Goal: Task Accomplishment & Management: Complete application form

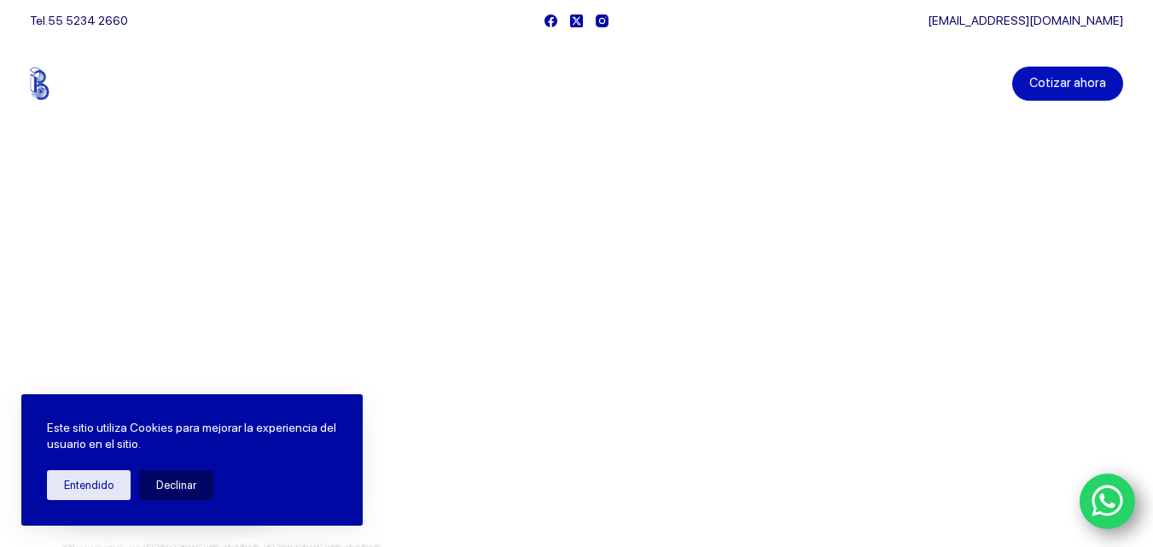
click at [1077, 79] on link "Cotizar ahora" at bounding box center [1067, 84] width 111 height 34
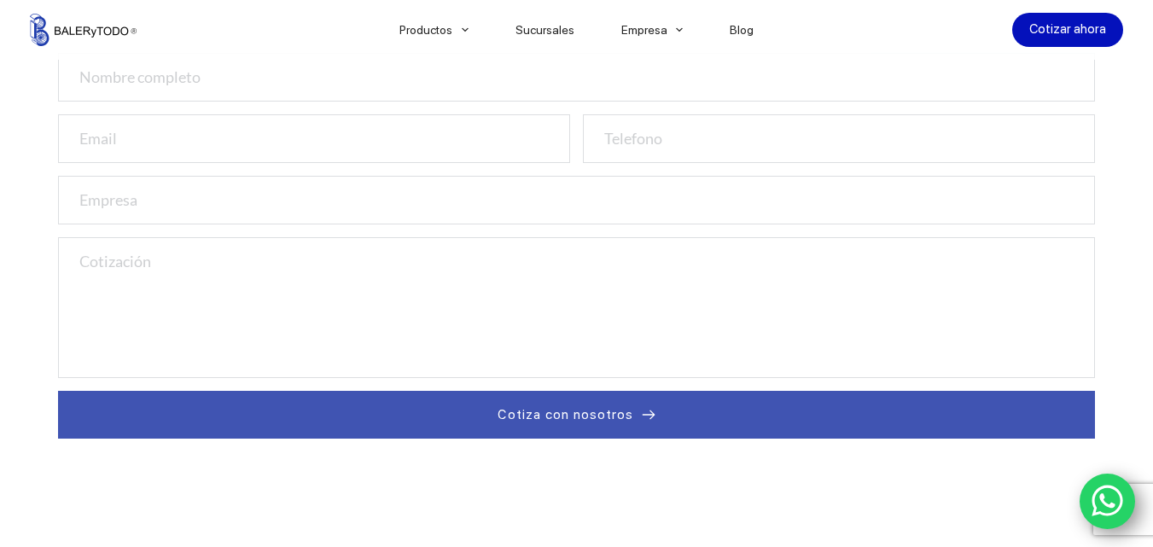
scroll to position [597, 0]
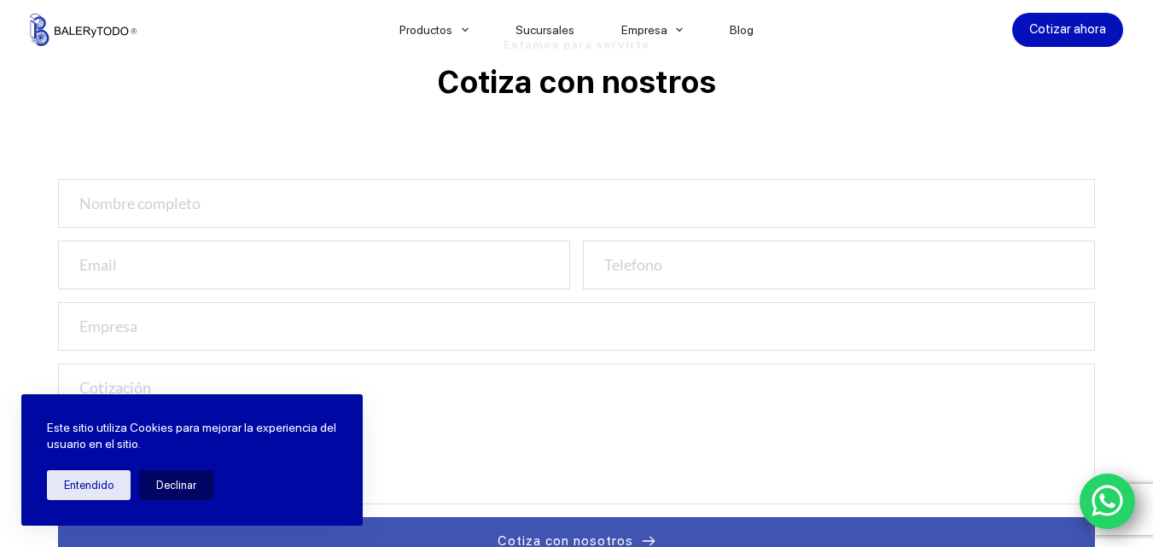
click at [157, 233] on div at bounding box center [576, 209] width 1051 height 61
click at [156, 203] on input "text" at bounding box center [577, 203] width 1038 height 49
type input "Janice Fisher"
type input "JFisher@gammawholesales.com"
type input "6042727662"
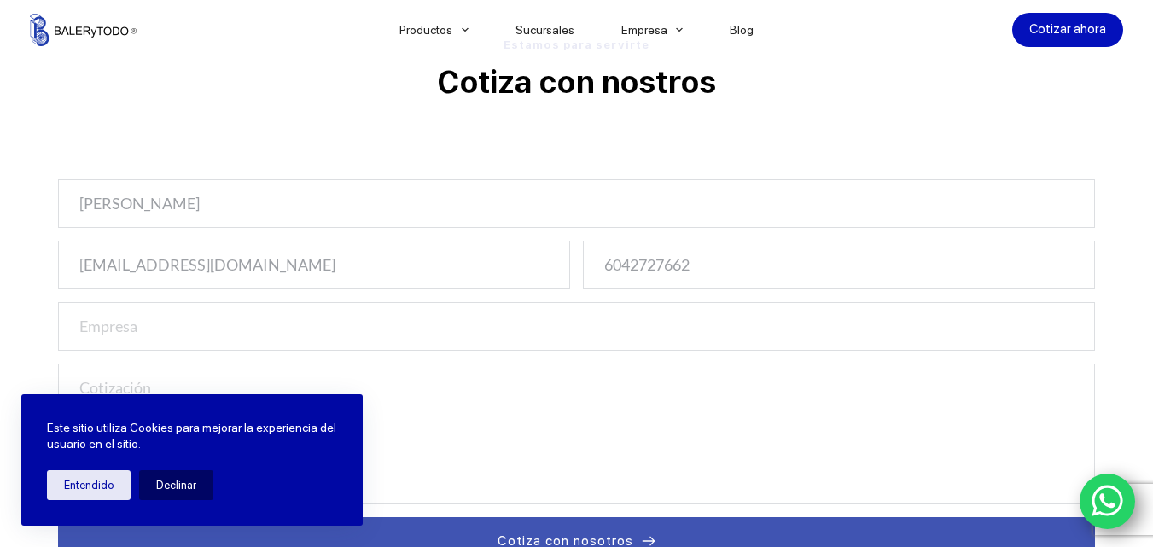
type input "Gamma Wholesale Drugs Limited"
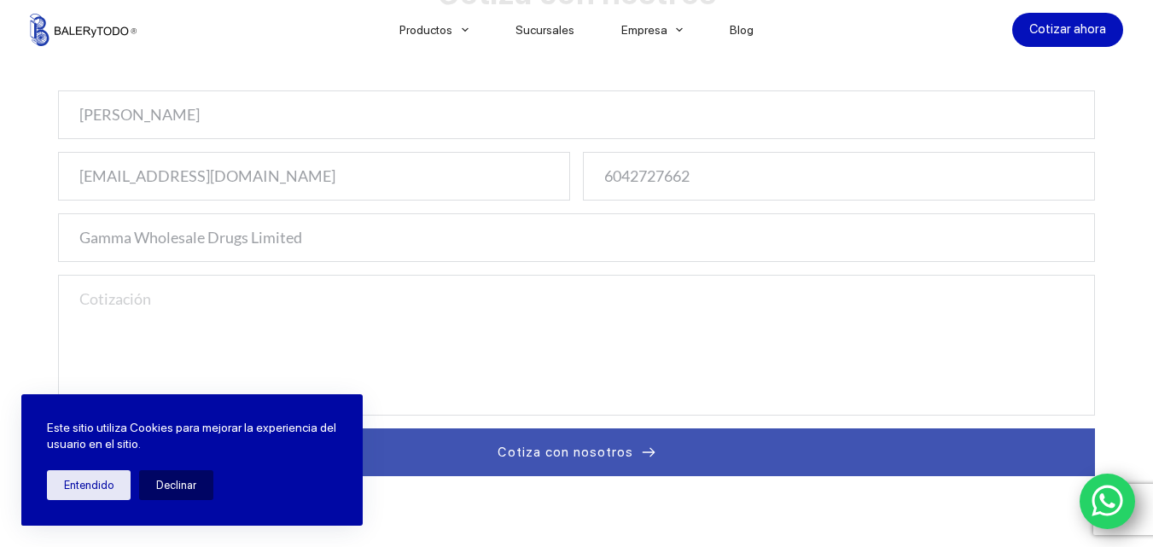
scroll to position [768, 0]
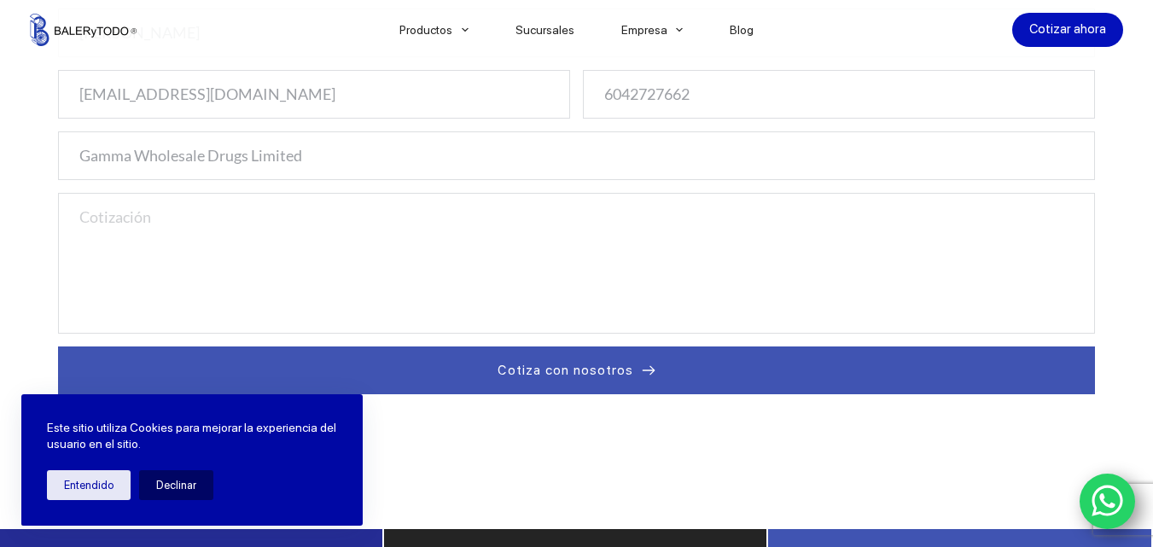
click at [225, 246] on textarea at bounding box center [577, 263] width 1038 height 141
paste textarea "Do have your sales representatives email me as we are interested in your produc…"
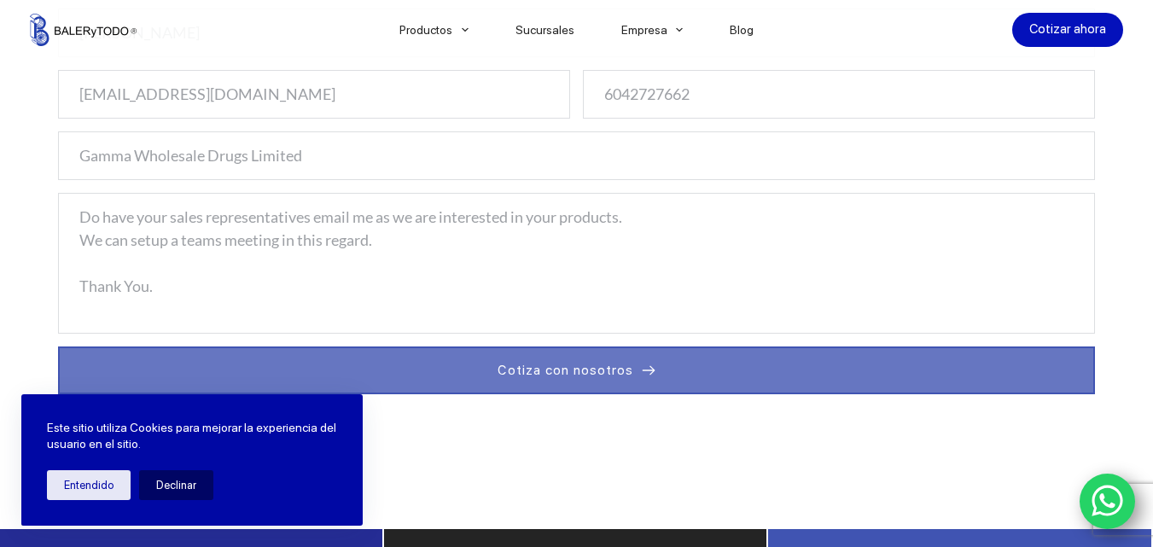
type textarea "Do have your sales representatives email me as we are interested in your produc…"
click at [573, 367] on span "Cotiza con nosotros" at bounding box center [566, 370] width 136 height 20
